Goal: Information Seeking & Learning: Learn about a topic

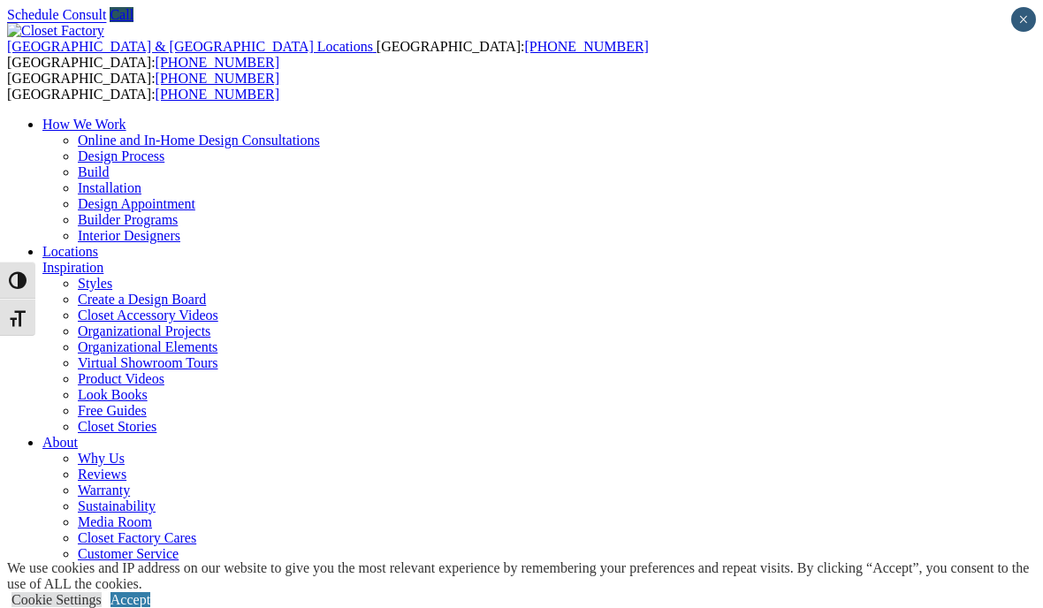
click at [324, 57] on div "United States & Canada Locations USA: (866) 373-2208 CANADA: (877) 812-4466 USA…" at bounding box center [521, 339] width 1029 height 633
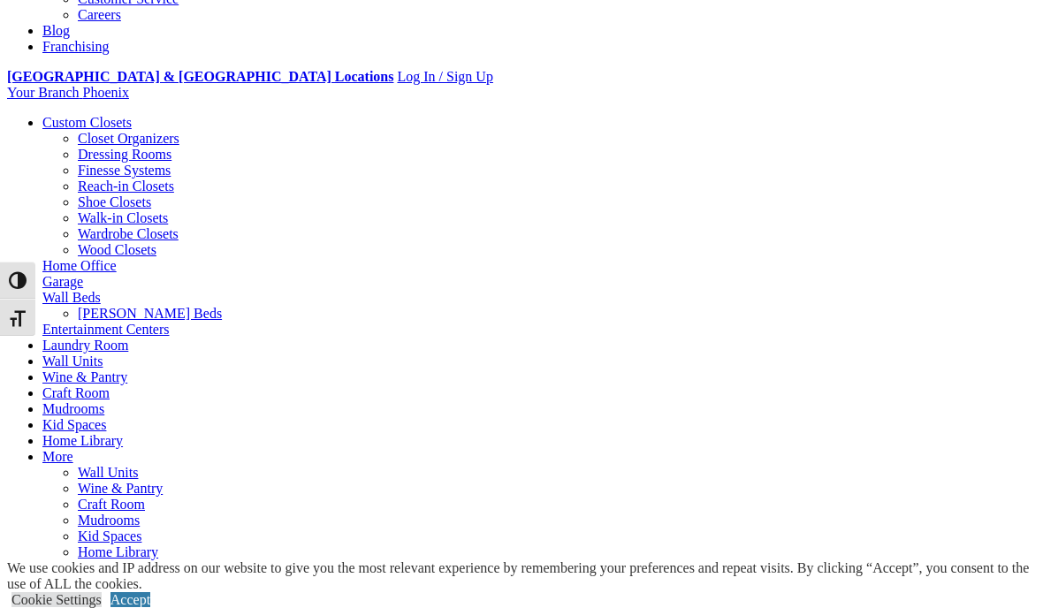
scroll to position [600, 0]
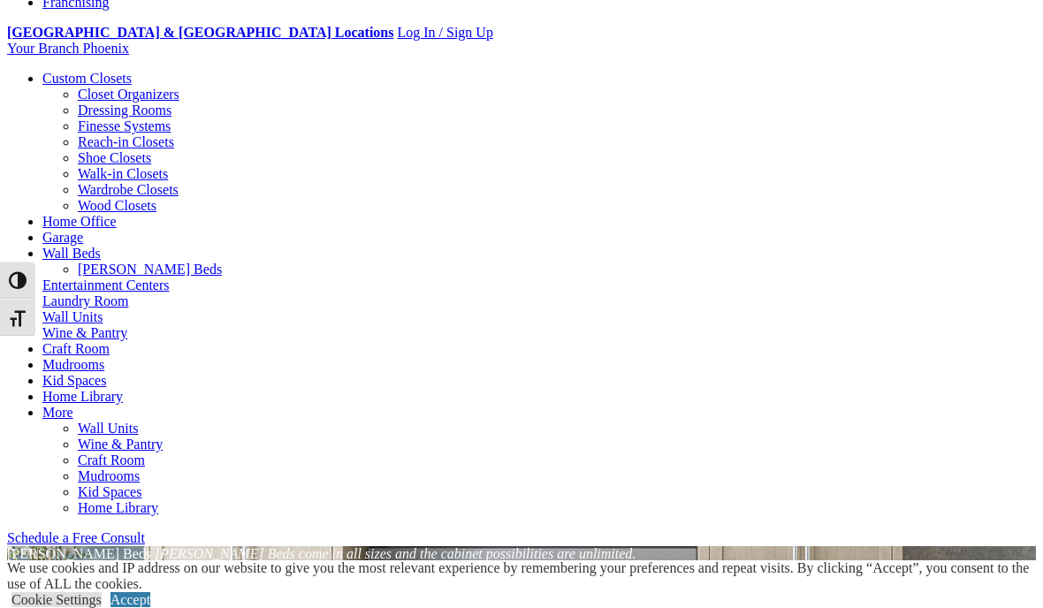
click at [128, 294] on link "Laundry Room" at bounding box center [85, 301] width 86 height 15
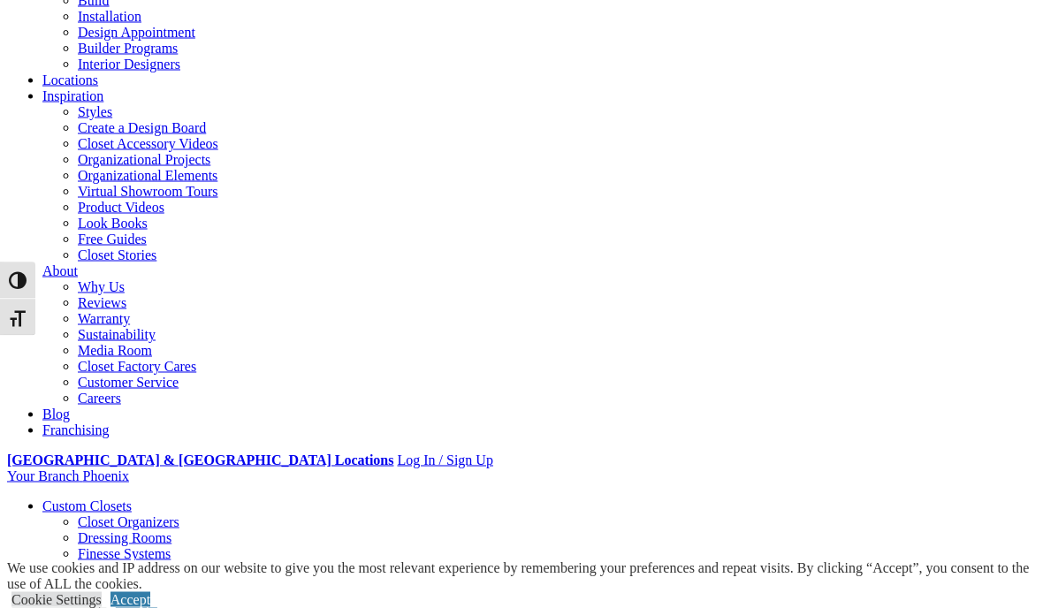
scroll to position [172, 0]
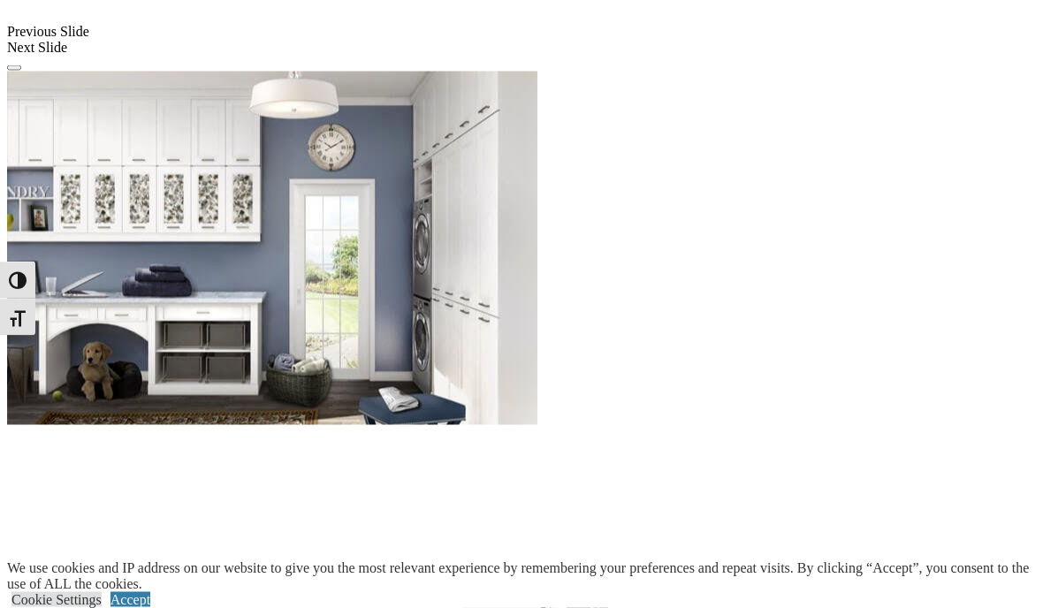
scroll to position [1609, 0]
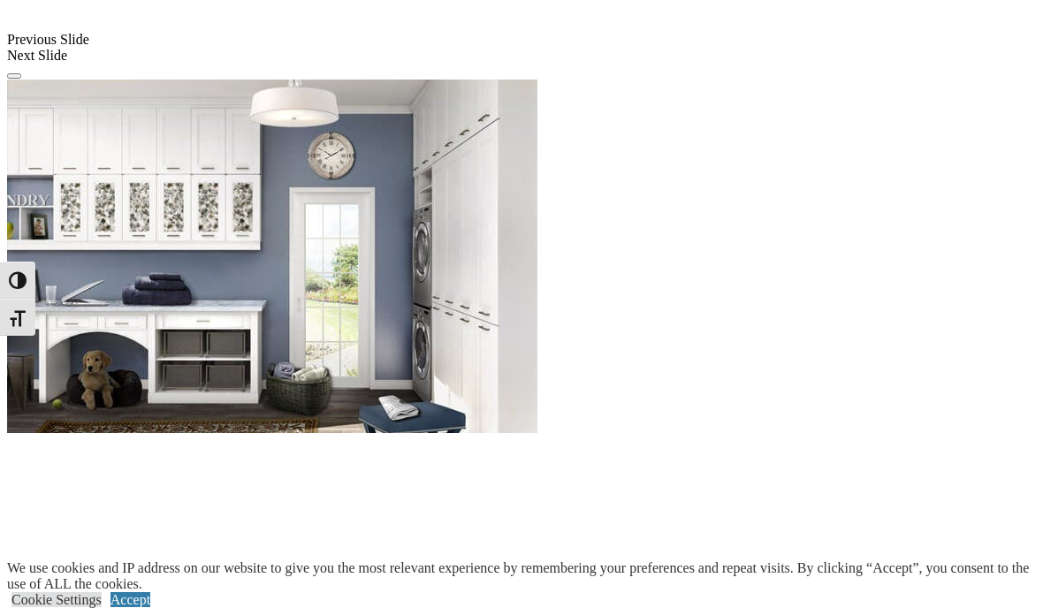
scroll to position [1586, 0]
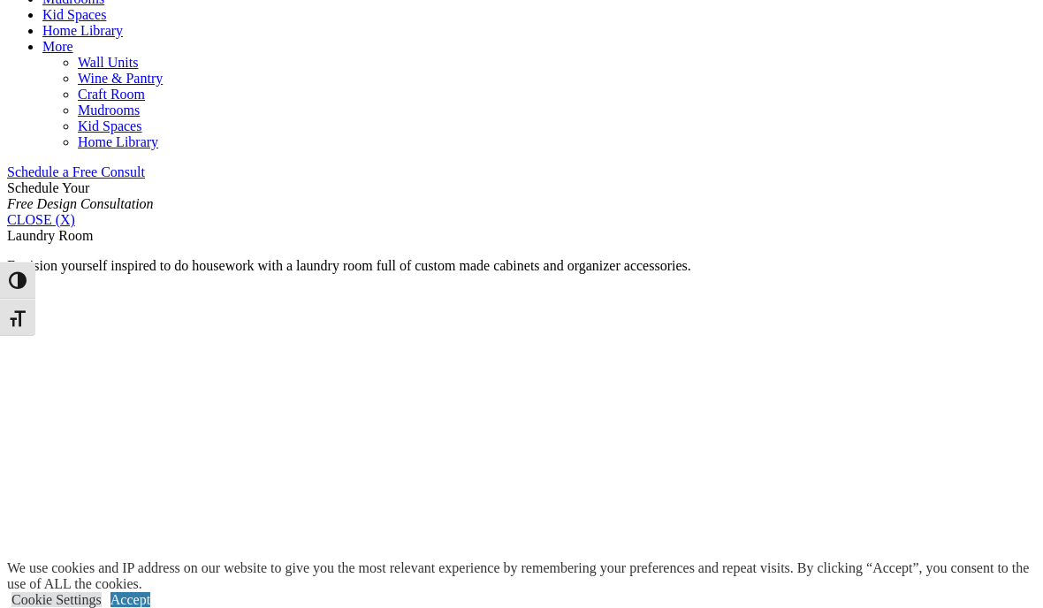
scroll to position [964, 0]
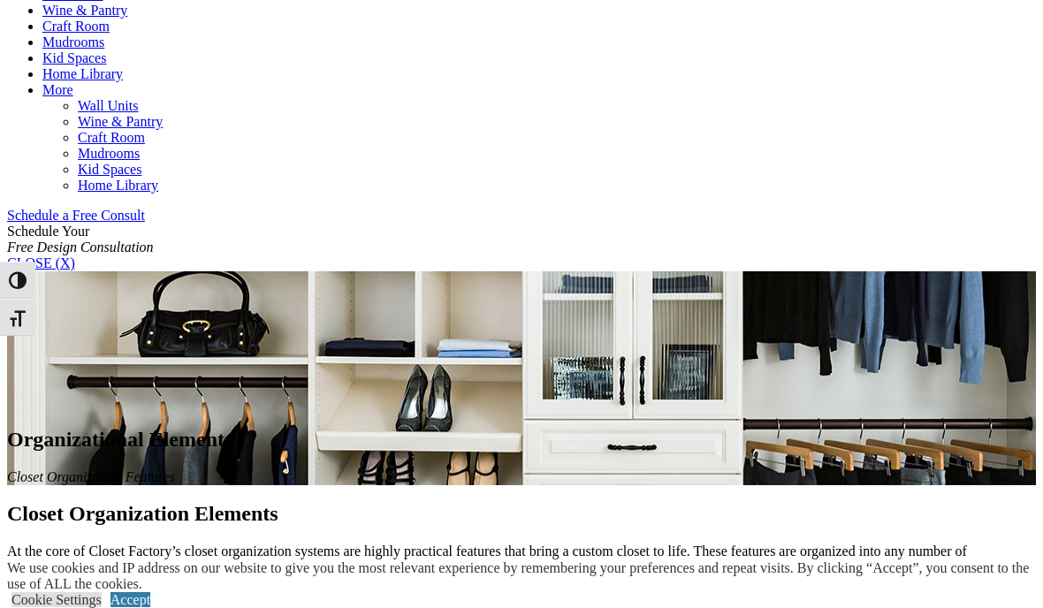
scroll to position [891, 0]
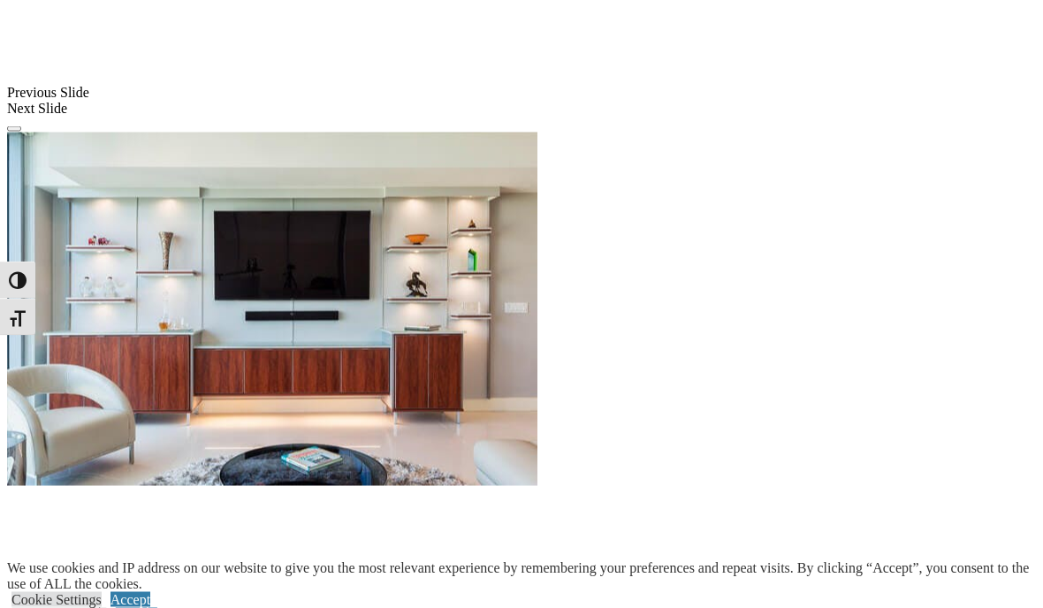
scroll to position [1531, 0]
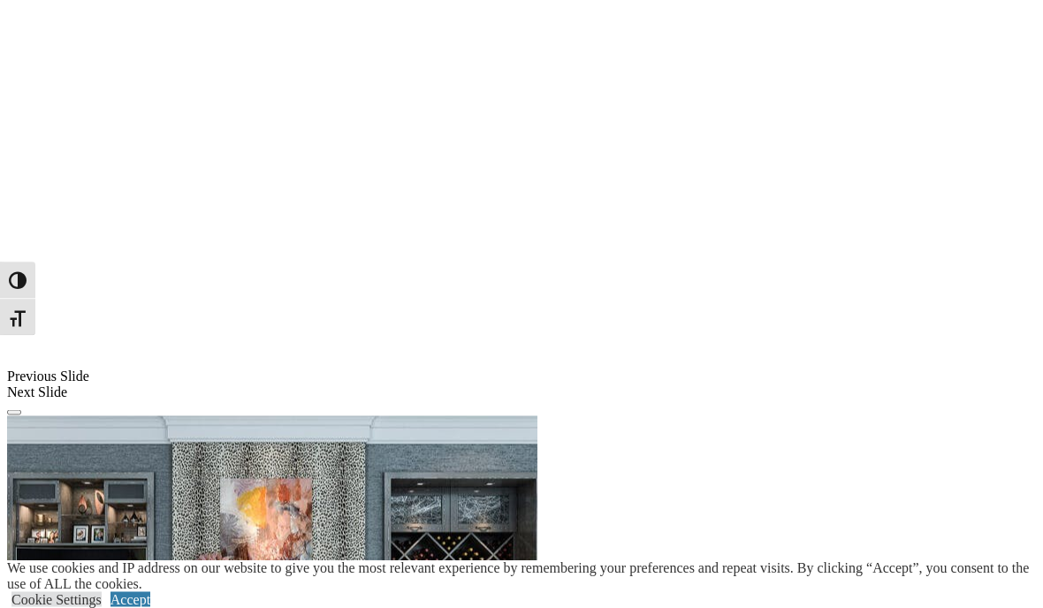
scroll to position [1249, 0]
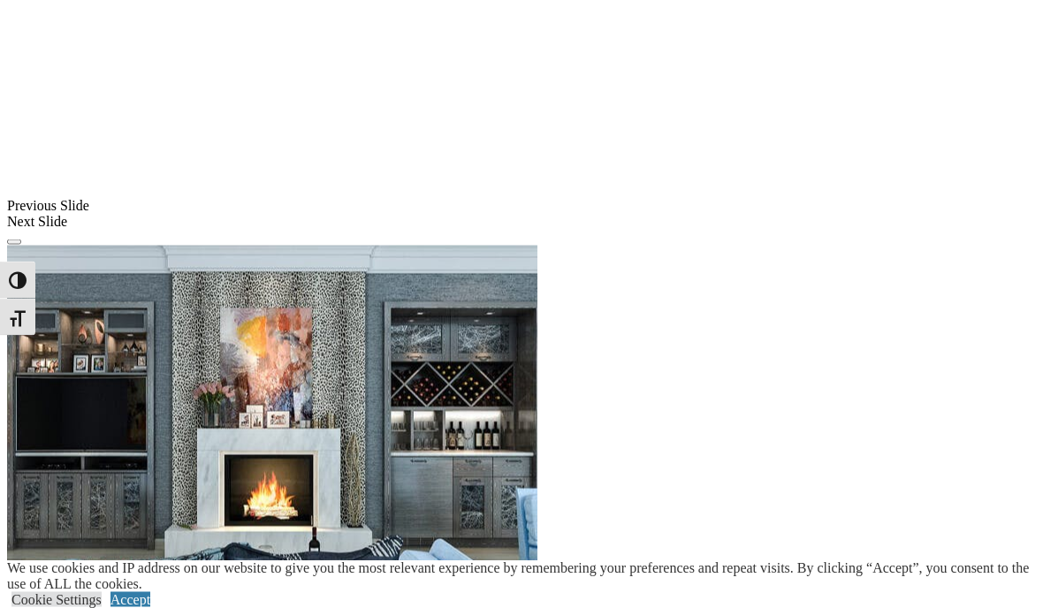
scroll to position [1392, 0]
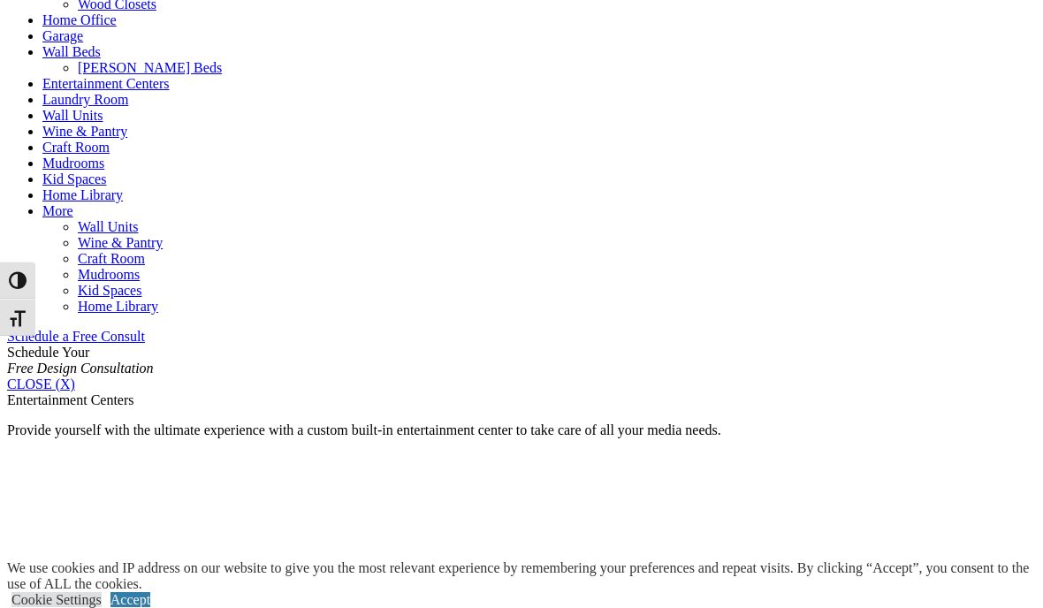
scroll to position [1239, 0]
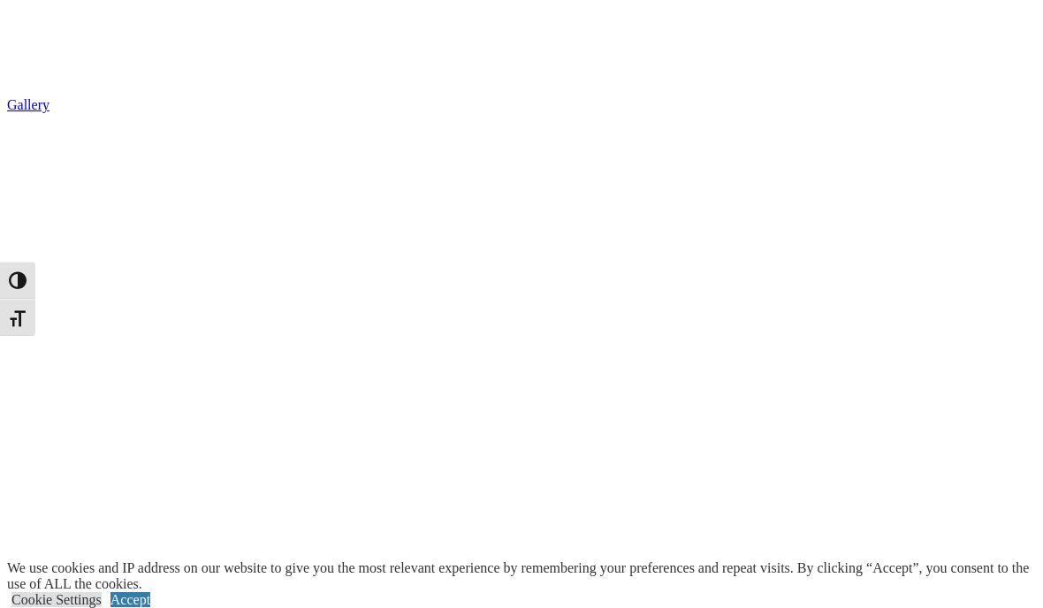
scroll to position [2853, 0]
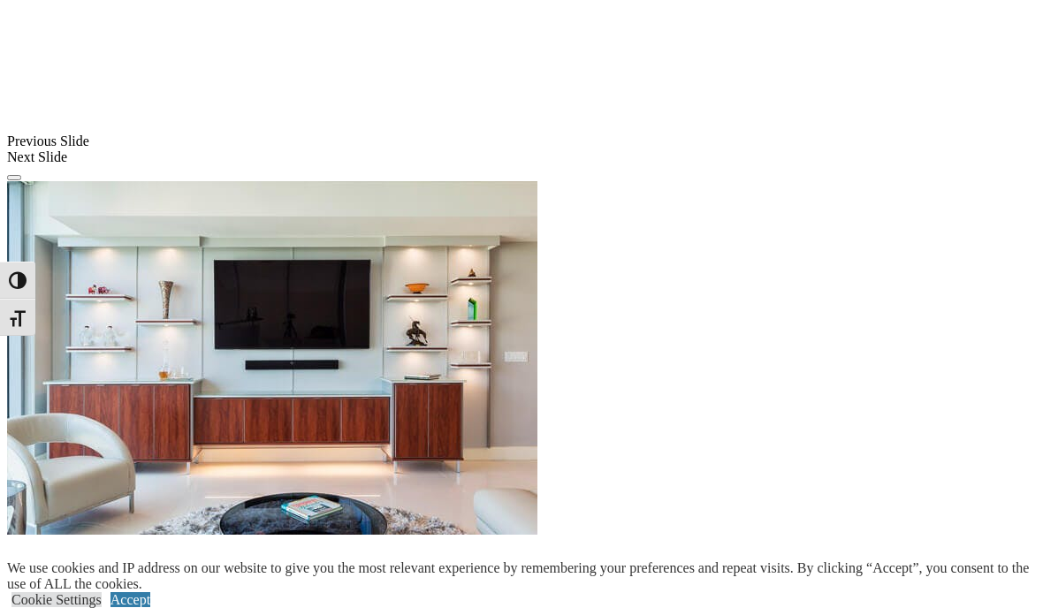
scroll to position [1479, 0]
